Goal: Browse casually: Explore the website without a specific task or goal

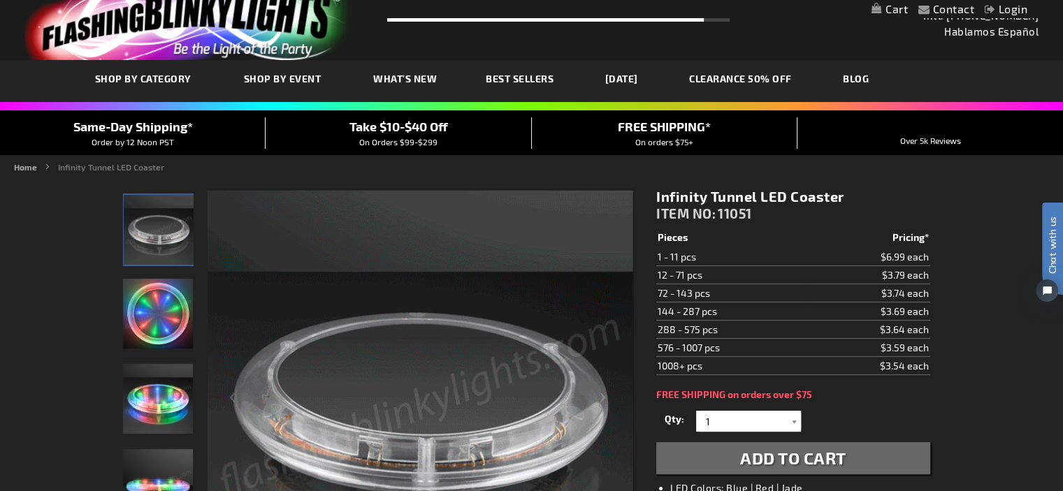
scroll to position [120, 0]
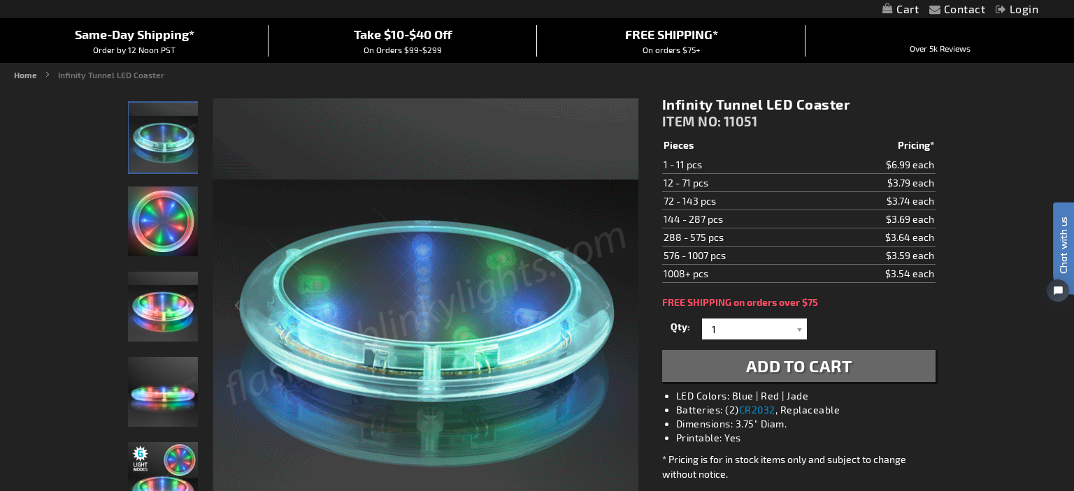
click at [1062, 486] on div "Close dialog Get 10% Off Subscribe and save today Unlock Offer Submit" at bounding box center [537, 245] width 1074 height 491
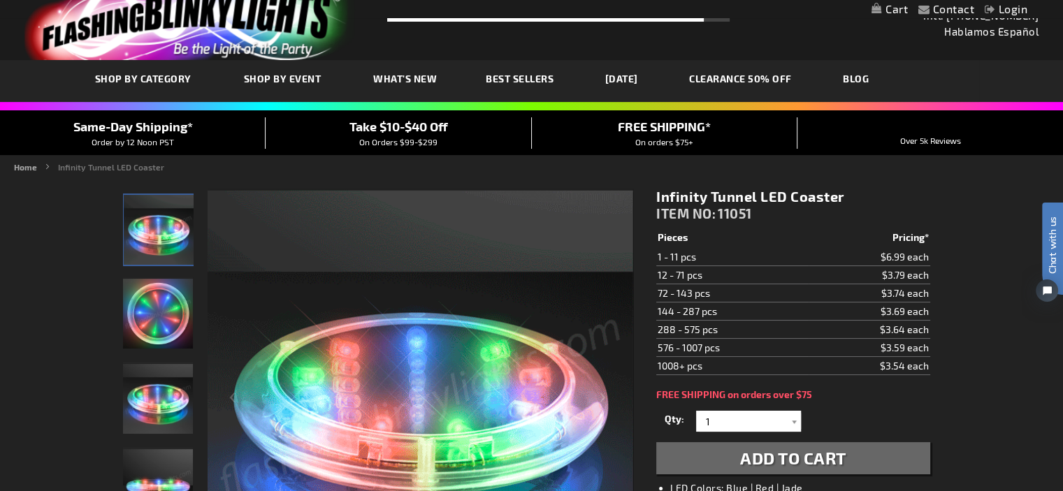
scroll to position [0, 0]
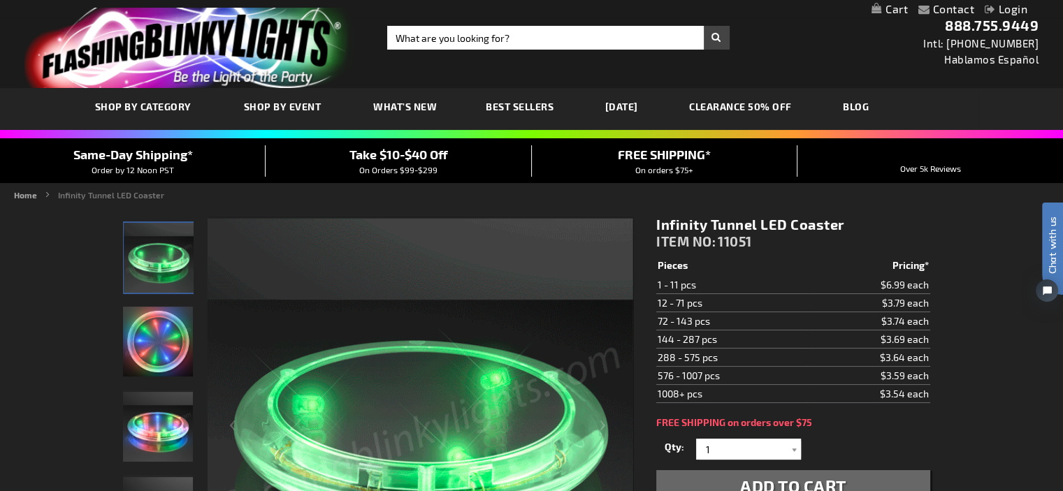
click at [499, 106] on span "Best Sellers" at bounding box center [520, 107] width 68 height 12
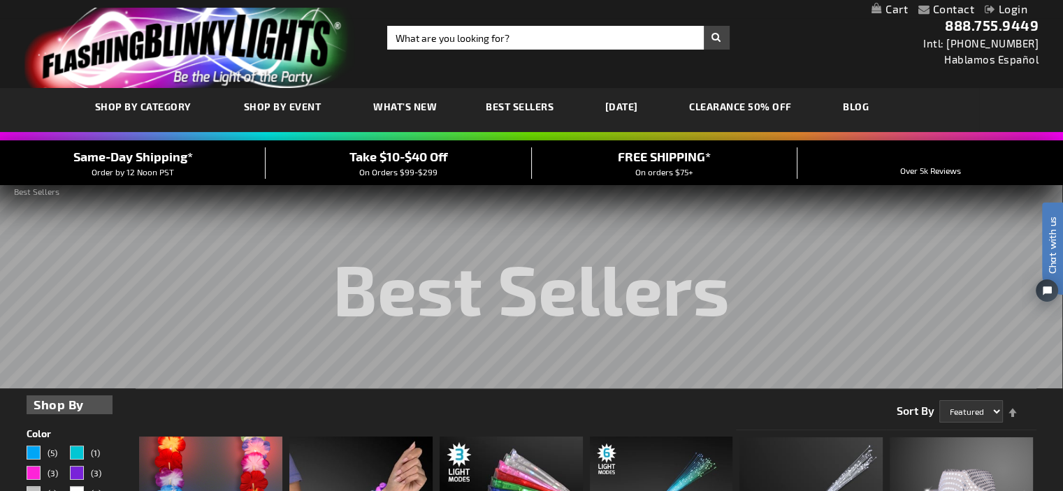
click at [403, 103] on span "What's New" at bounding box center [405, 107] width 64 height 12
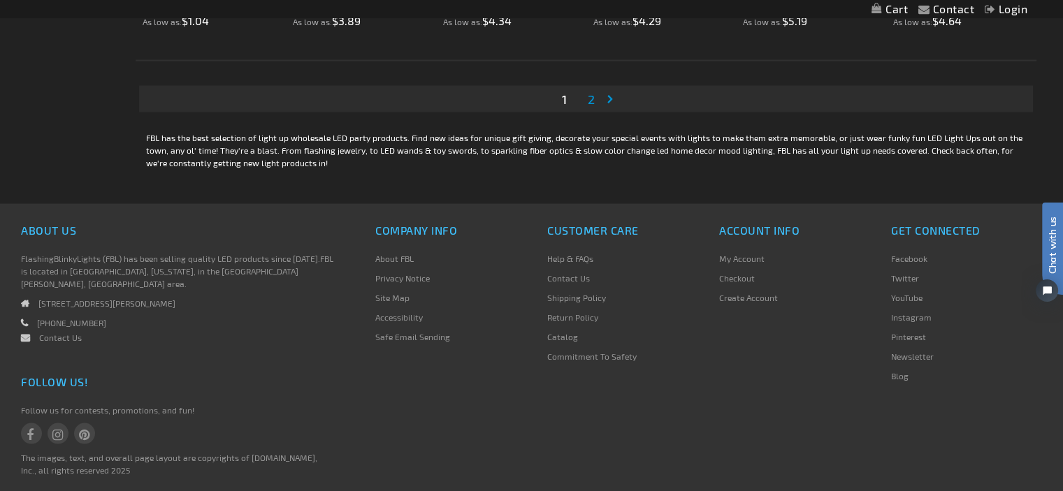
scroll to position [2856, 0]
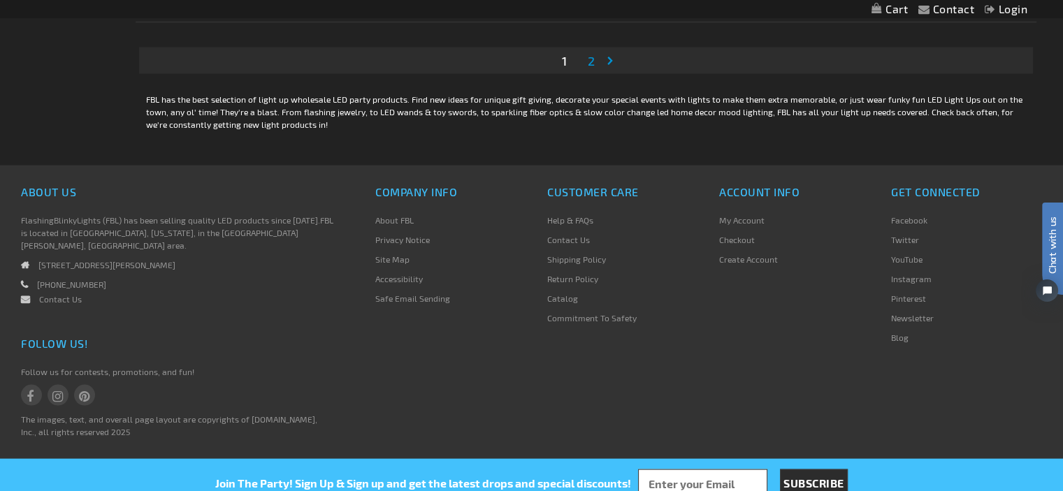
click at [591, 60] on span "2" at bounding box center [591, 60] width 7 height 15
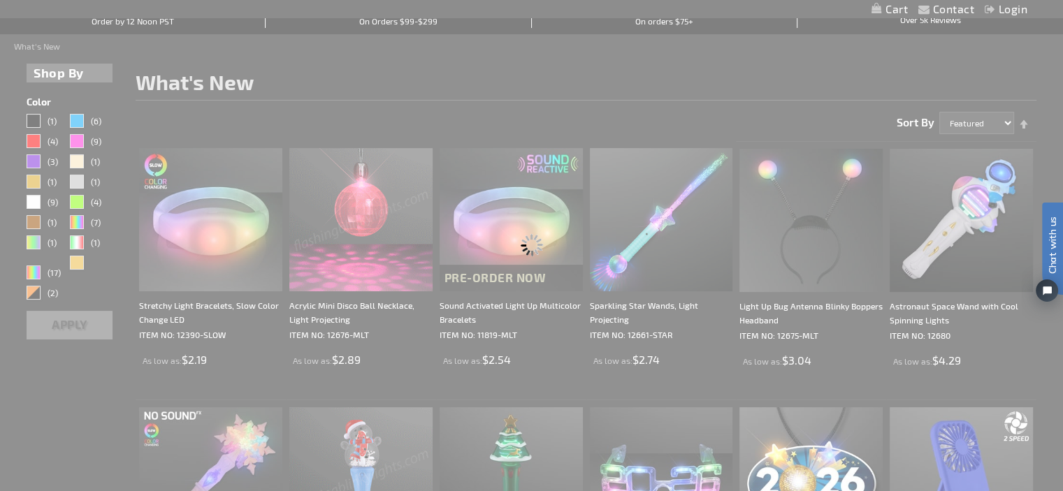
scroll to position [70, 0]
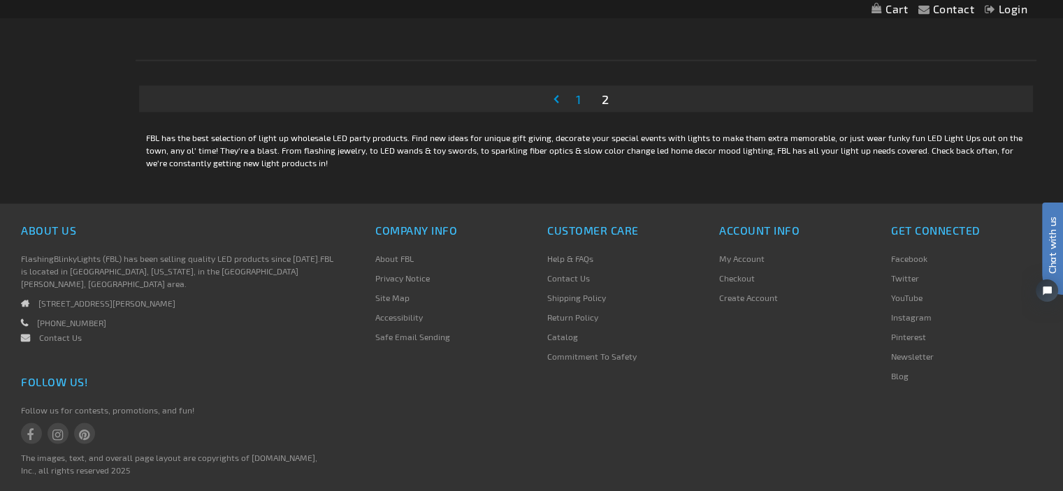
scroll to position [2856, 0]
